Goal: Download file/media

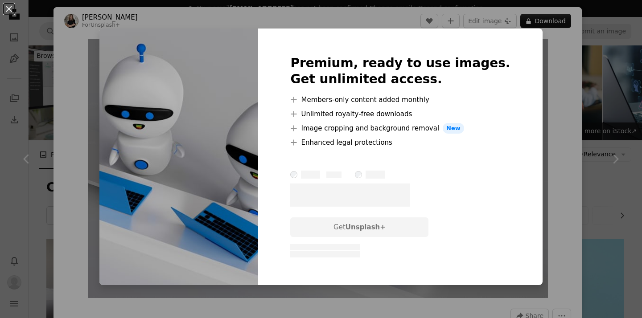
scroll to position [1968, 0]
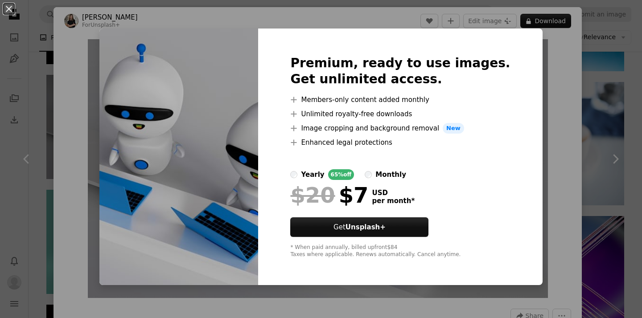
click at [554, 90] on div "An X shape Premium, ready to use images. Get unlimited access. A plus sign Memb…" at bounding box center [321, 159] width 642 height 318
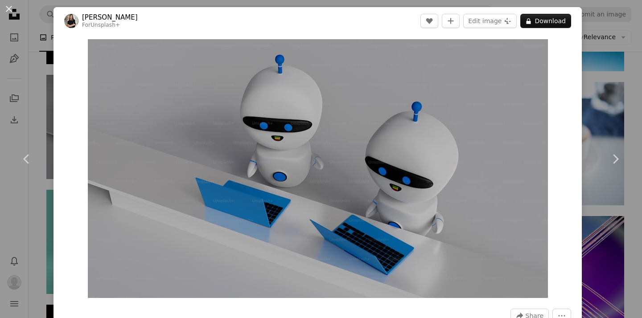
click at [581, 98] on div "Zoom in" at bounding box center [317, 169] width 528 height 268
click at [594, 106] on div "An X shape Chevron left Chevron right [PERSON_NAME] For Unsplash+ A heart A plu…" at bounding box center [321, 159] width 642 height 318
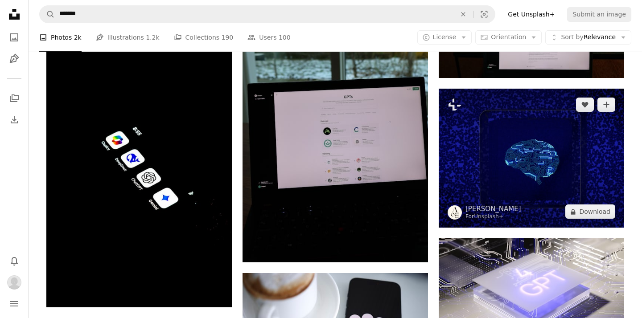
scroll to position [3902, 0]
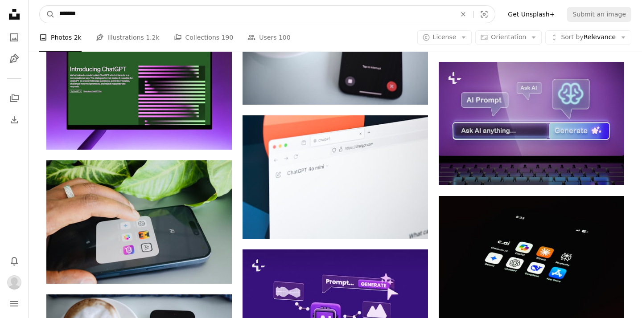
click at [248, 18] on input "*******" at bounding box center [254, 14] width 398 height 17
type input "**"
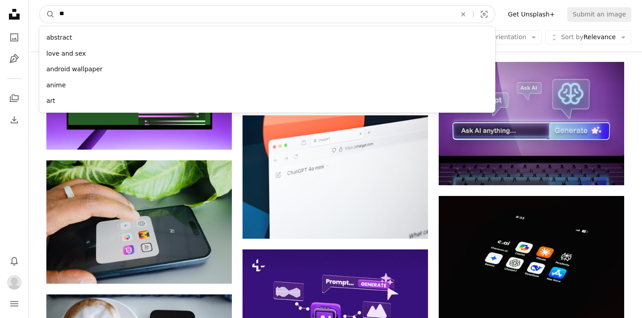
click button "A magnifying glass" at bounding box center [47, 14] width 15 height 17
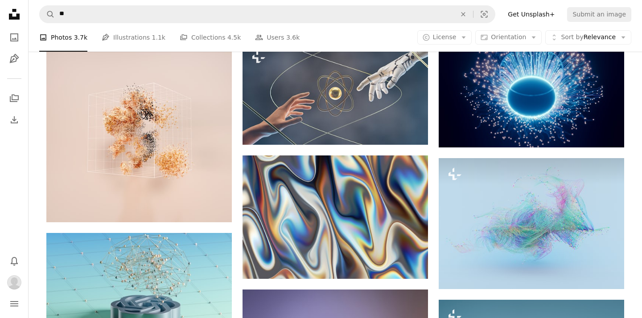
scroll to position [3842, 0]
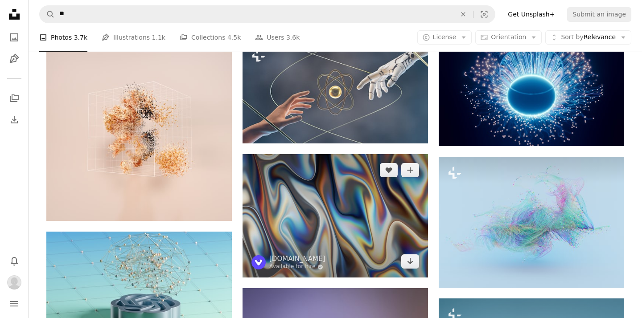
click at [321, 217] on img at bounding box center [334, 215] width 185 height 123
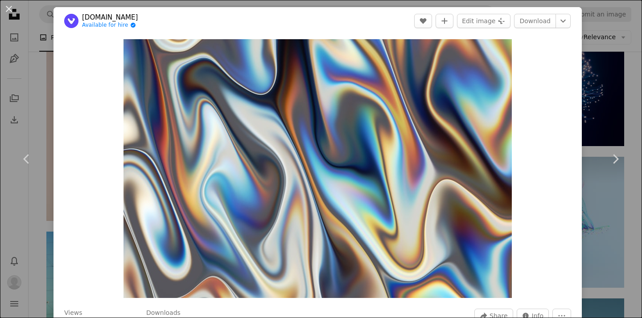
click at [592, 55] on div "An X shape Chevron left Chevron right [DOMAIN_NAME] Available for hire A checkm…" at bounding box center [321, 159] width 642 height 318
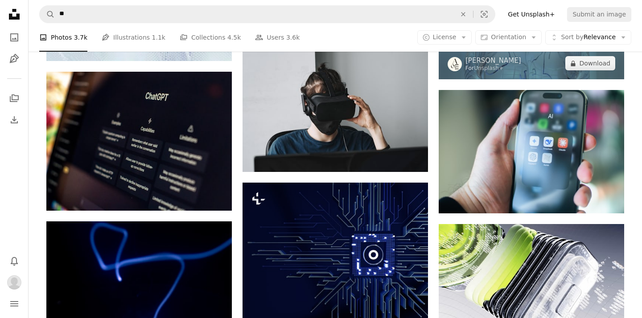
scroll to position [5557, 0]
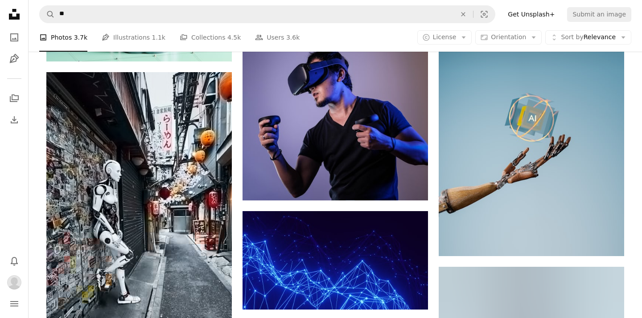
scroll to position [4114, 0]
